Goal: Contribute content: Add original content to the website for others to see

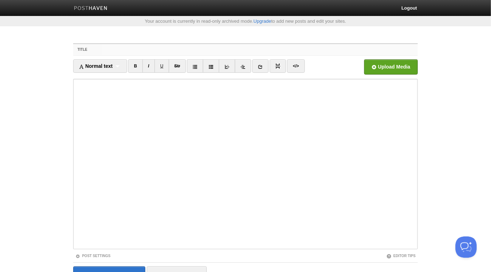
click at [207, 50] on input "Title" at bounding box center [260, 49] width 316 height 11
paste input "Stop Rapping About Islamic Concepts!Hasan as-Somali"
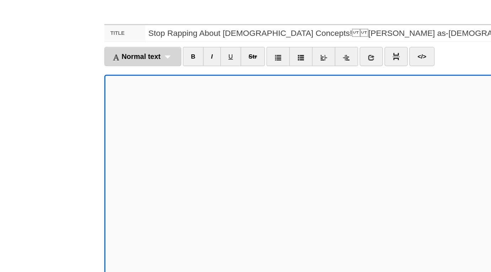
click at [114, 67] on div "Normal text Normal text Heading 1 Heading 2 Heading 3" at bounding box center [100, 65] width 54 height 13
click at [102, 80] on link "Normal text" at bounding box center [99, 81] width 53 height 11
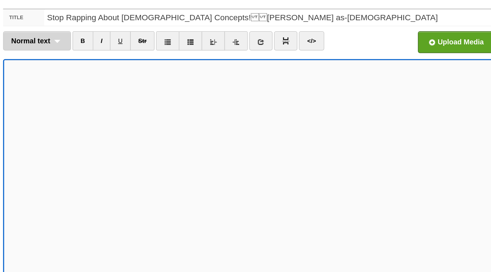
click at [111, 65] on div "Normal text Normal text Heading 1 Heading 2 Heading 3" at bounding box center [97, 65] width 48 height 13
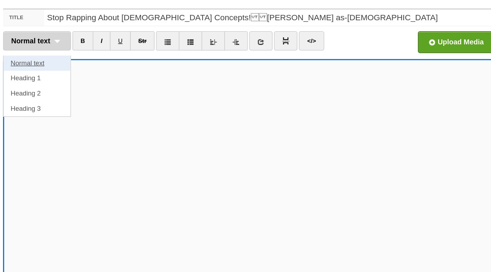
click at [107, 78] on link "Normal text" at bounding box center [96, 81] width 47 height 11
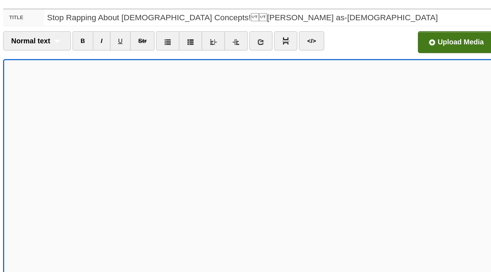
click at [383, 59] on input "file" at bounding box center [176, 69] width 537 height 36
click at [168, 50] on input "Stop Rapping About Islamic Concepts!Hasan as-Somali" at bounding box center [260, 49] width 316 height 11
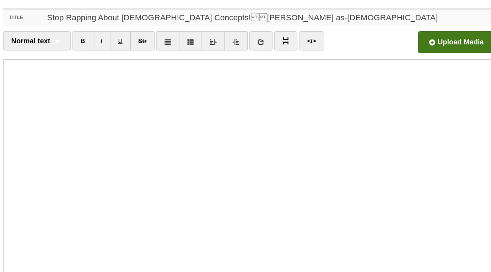
click at [168, 50] on input "Stop Rapping About Islamic Concepts!Hasan as-Somali" at bounding box center [260, 49] width 316 height 11
paste input "Stop Rapping About Islamic Themes & Concepts!Hasan as-Somali"
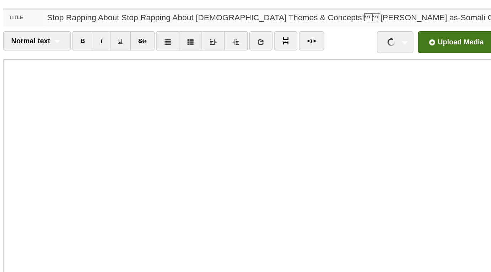
paste input "Islamic Themes &"
click at [228, 50] on input "Stop Rapping About Islamic Themes & Concepts!Hasan as-Somali" at bounding box center [260, 49] width 316 height 11
type input "Stop Rapping About [DEMOGRAPHIC_DATA] Themes & Concepts! -[PERSON_NAME] as-[DE…"
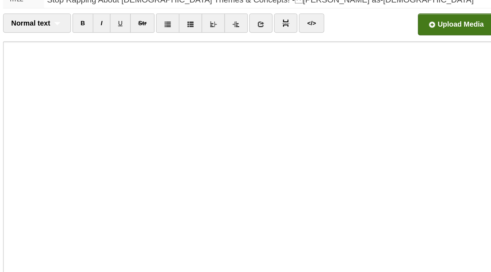
click at [372, 70] on input "file" at bounding box center [176, 69] width 537 height 36
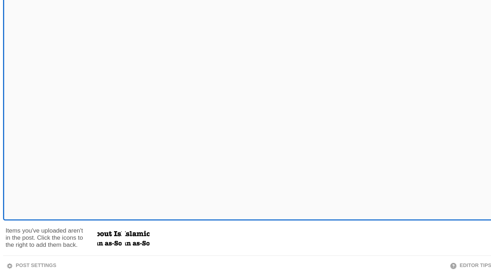
scroll to position [23, 0]
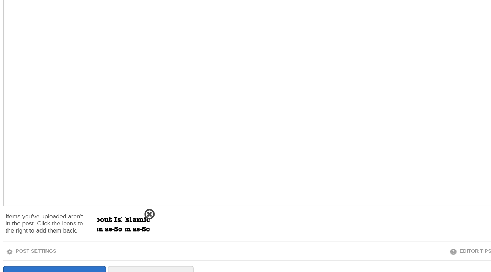
click at [175, 231] on span at bounding box center [175, 231] width 5 height 5
click at [155, 231] on span at bounding box center [156, 231] width 5 height 5
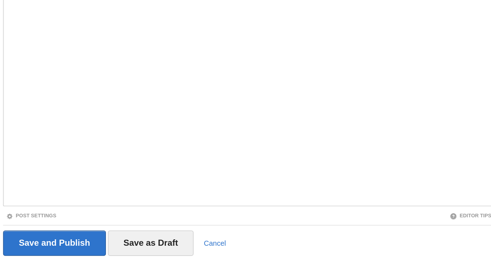
scroll to position [38, 0]
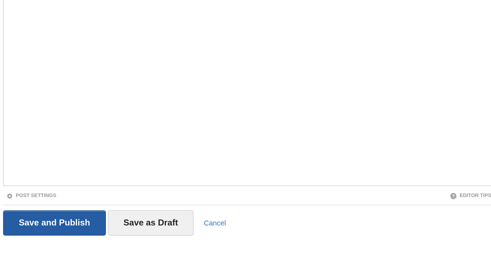
click at [136, 236] on input "Save and Publish" at bounding box center [109, 238] width 72 height 18
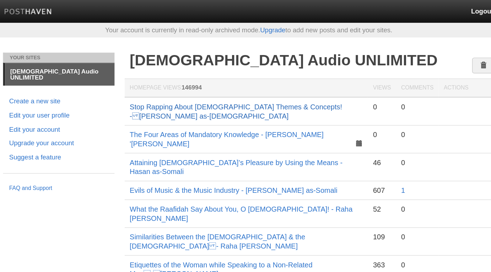
click at [212, 73] on link "Stop Rapping About [DEMOGRAPHIC_DATA] Themes & Concepts! -[PERSON_NAME] as-[DE…" at bounding box center [236, 78] width 149 height 12
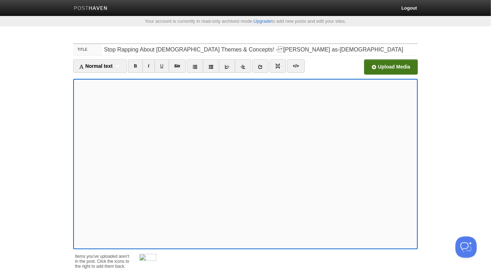
click at [389, 69] on input "file" at bounding box center [176, 69] width 537 height 36
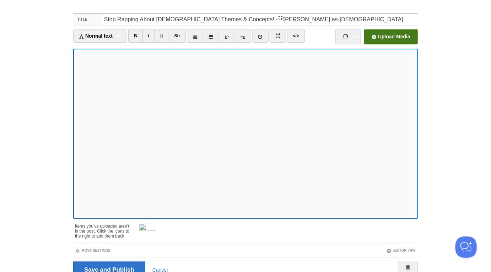
scroll to position [62, 0]
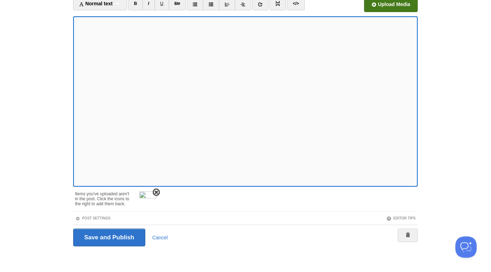
click at [155, 191] on span at bounding box center [156, 192] width 5 height 5
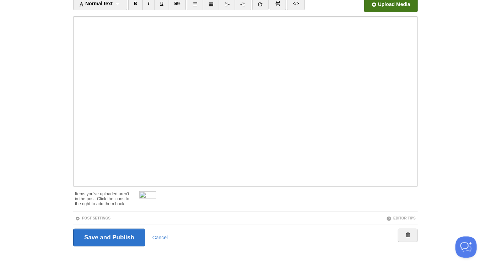
scroll to position [38, 0]
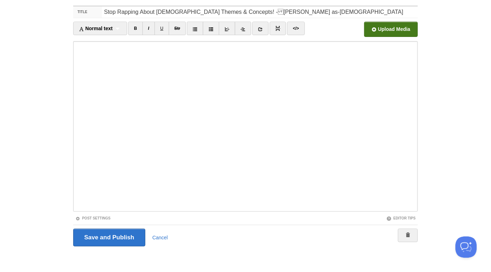
click at [119, 213] on fieldset "Title Stop Rapping About Islamic Themes & Concepts! -Hasan as-Somali Normal te…" at bounding box center [245, 129] width 344 height 246
click at [118, 209] on iframe at bounding box center [245, 126] width 344 height 170
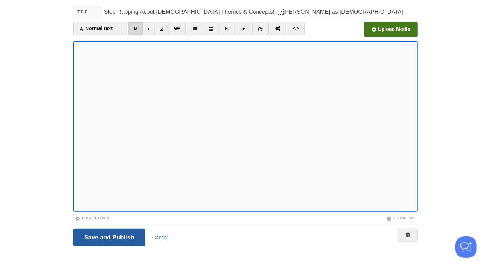
click at [123, 234] on input "Save and Publish" at bounding box center [109, 238] width 72 height 18
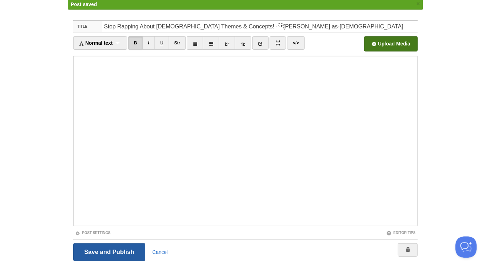
scroll to position [37, 0]
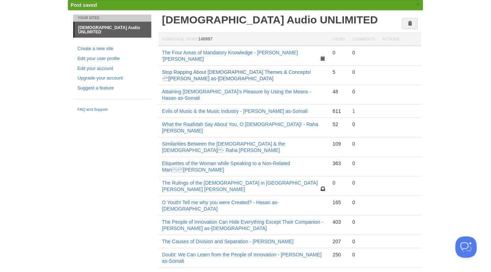
click at [228, 69] on link "Stop Rapping About [DEMOGRAPHIC_DATA] Themes & Concepts! -[PERSON_NAME] as-[DE…" at bounding box center [236, 75] width 149 height 12
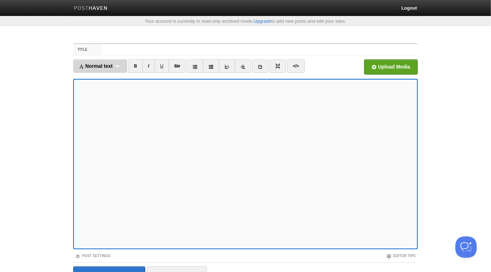
click at [116, 68] on div "Normal text Normal text Heading 1 Heading 2 Heading 3" at bounding box center [100, 65] width 54 height 13
click at [106, 81] on link "Normal text" at bounding box center [99, 81] width 53 height 11
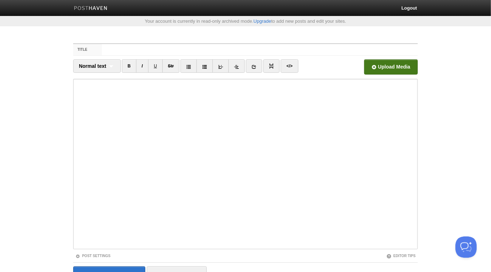
click at [377, 69] on input "file" at bounding box center [176, 69] width 537 height 36
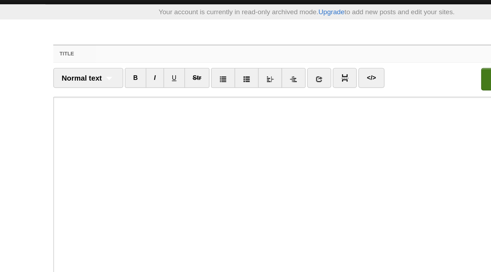
click at [107, 50] on input "Title" at bounding box center [260, 49] width 316 height 11
paste input "Clarifying a Doubt About the Hadeeth Forbidding Music - [PERSON_NAME] as-Somali"
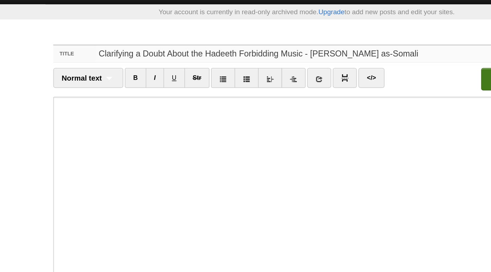
type input "Clarifying a Doubt About the Hadeeth Forbidding Music - [PERSON_NAME] as-Somali"
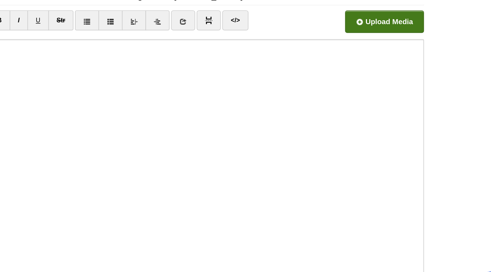
click at [399, 65] on input "file" at bounding box center [176, 69] width 537 height 36
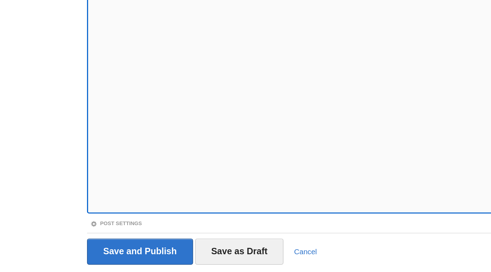
scroll to position [38, 0]
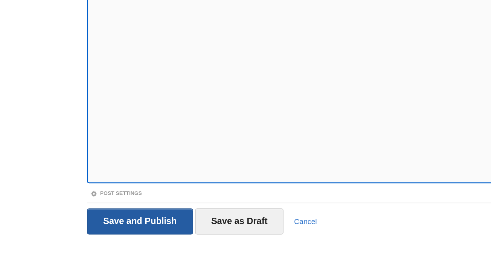
click at [133, 237] on input "Save and Publish" at bounding box center [109, 238] width 72 height 18
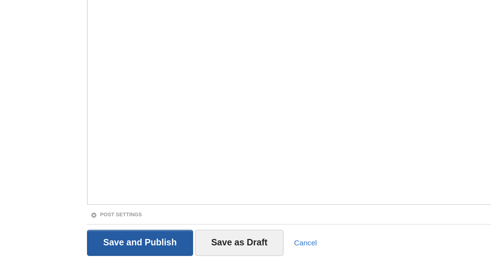
scroll to position [37, 0]
